Goal: Task Accomplishment & Management: Use online tool/utility

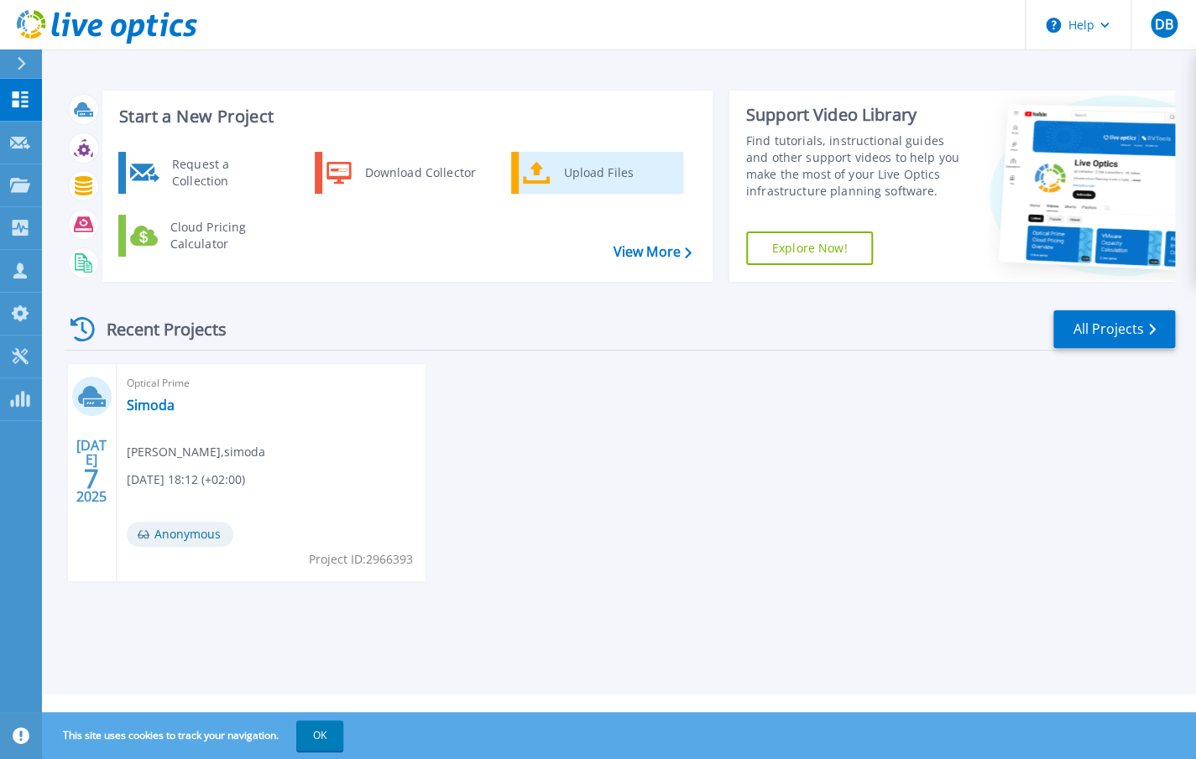
click at [571, 180] on div "Upload Files" at bounding box center [617, 173] width 124 height 34
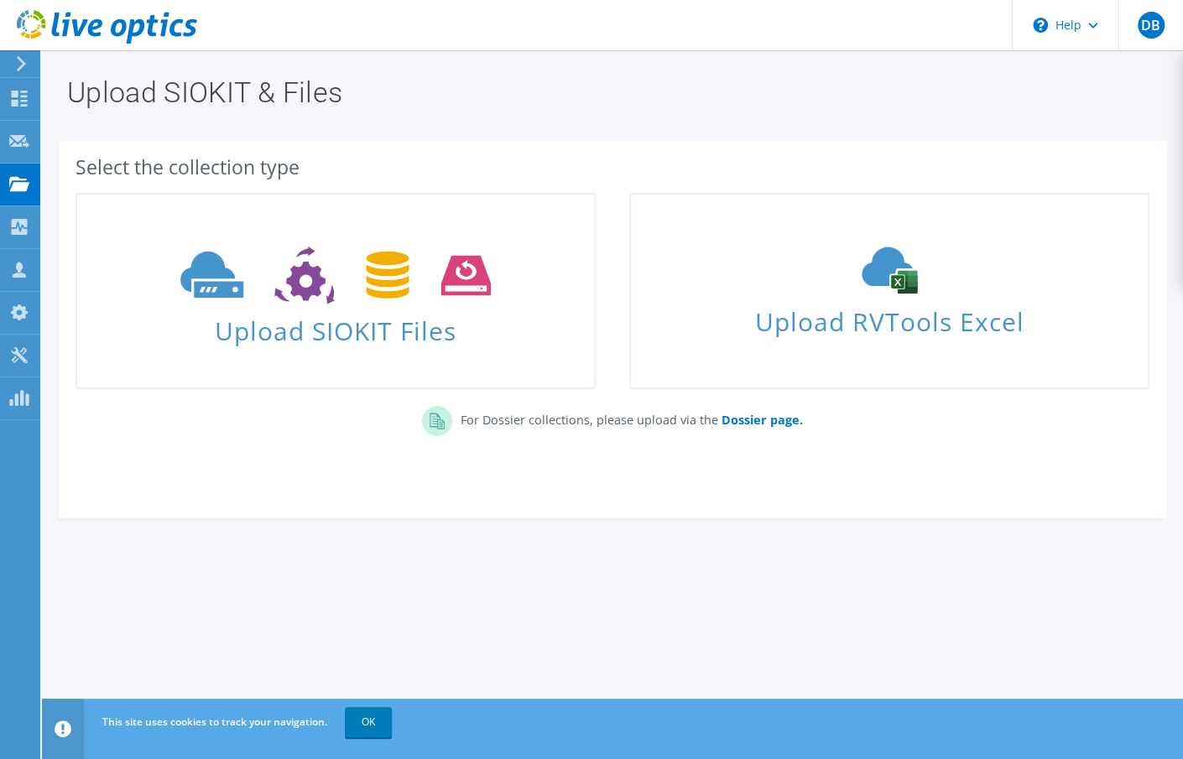
click at [1149, 172] on div "Select the collection type" at bounding box center [612, 166] width 1107 height 35
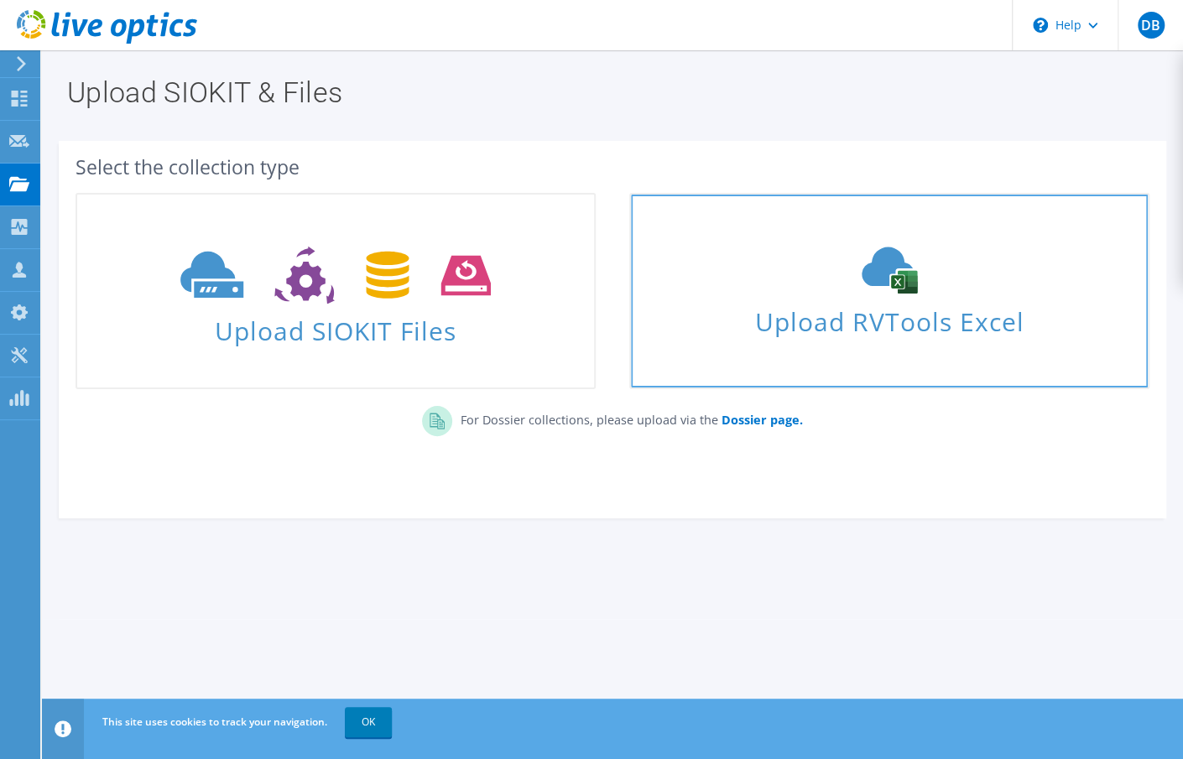
click at [942, 319] on span "Upload RVTools Excel" at bounding box center [889, 318] width 517 height 36
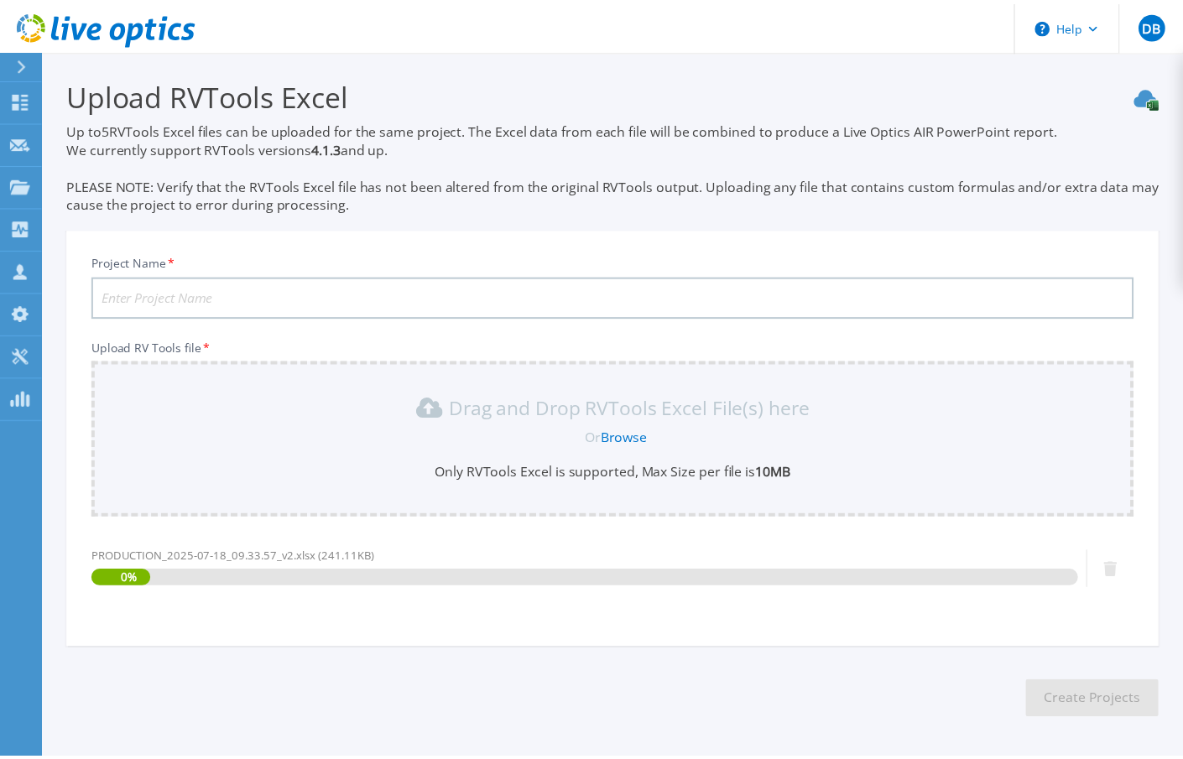
scroll to position [60, 0]
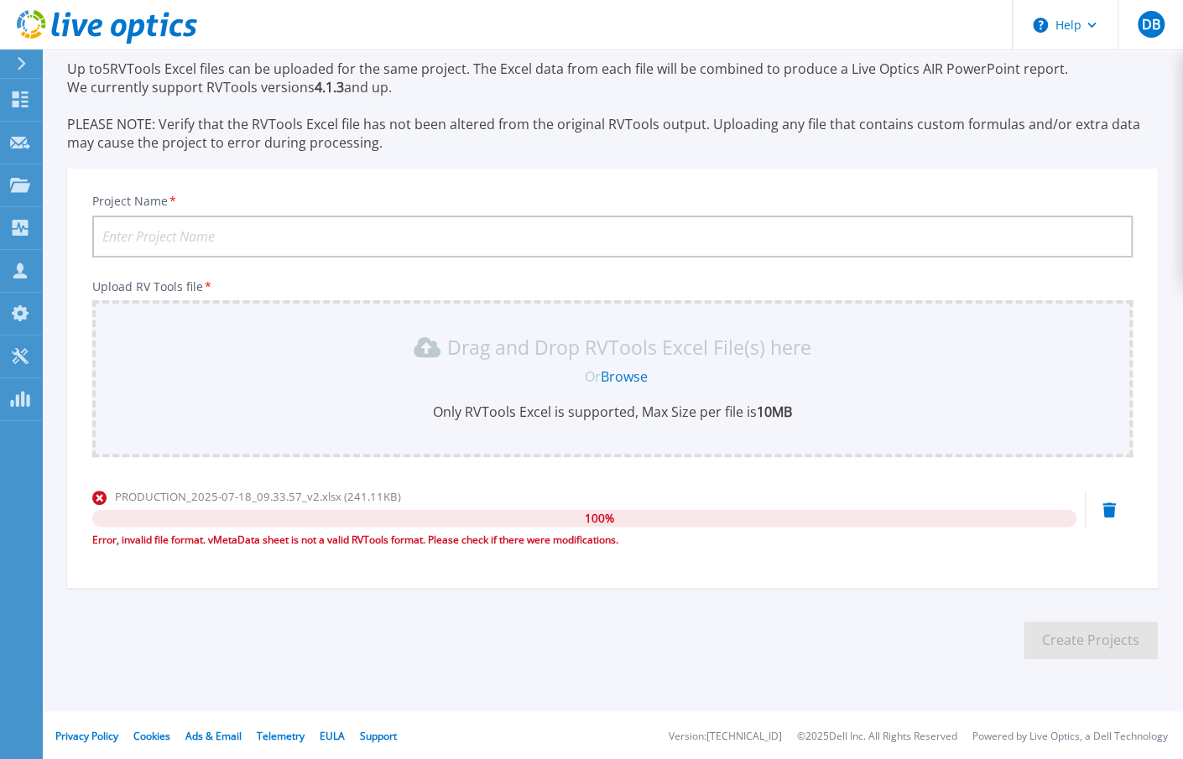
click at [1117, 508] on div "PRODUCTION_2025-07-18_09.33.57_v2.xlsx (241.11KB) 100 % Error, invalid file for…" at bounding box center [612, 523] width 1040 height 71
click at [1108, 507] on icon at bounding box center [1108, 510] width 13 height 15
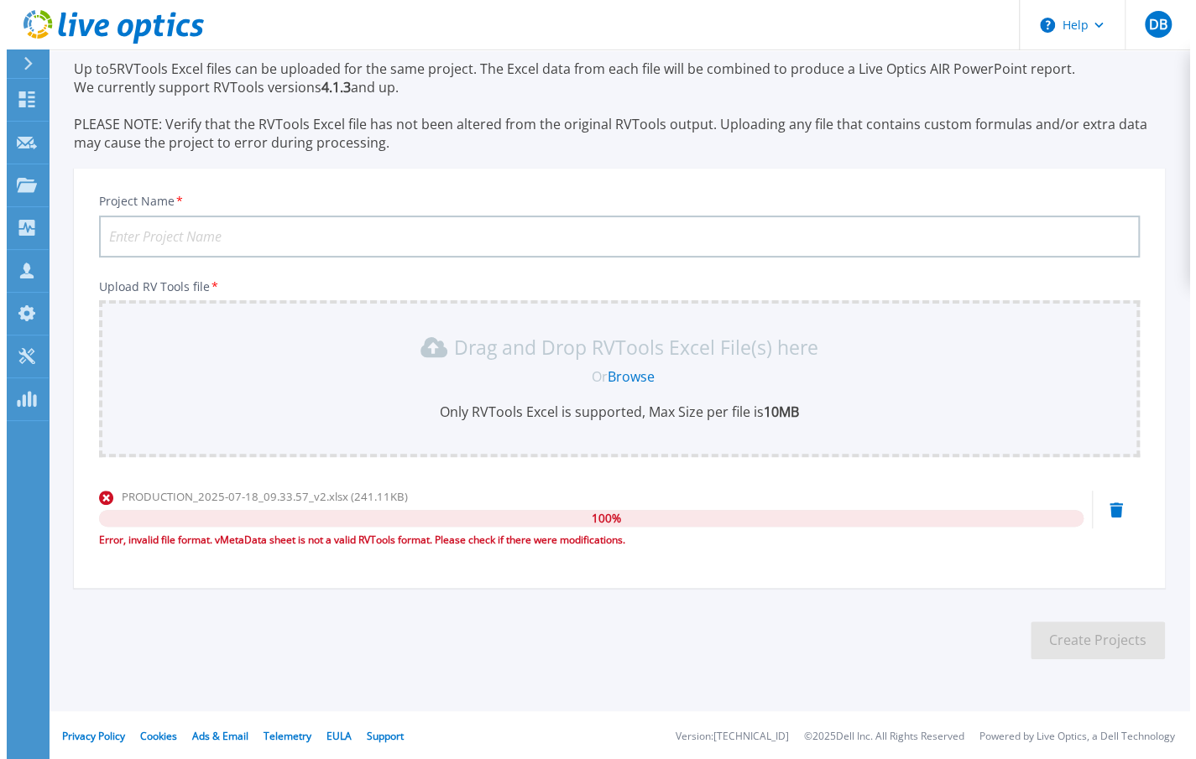
scroll to position [0, 0]
